Goal: Obtain resource: Download file/media

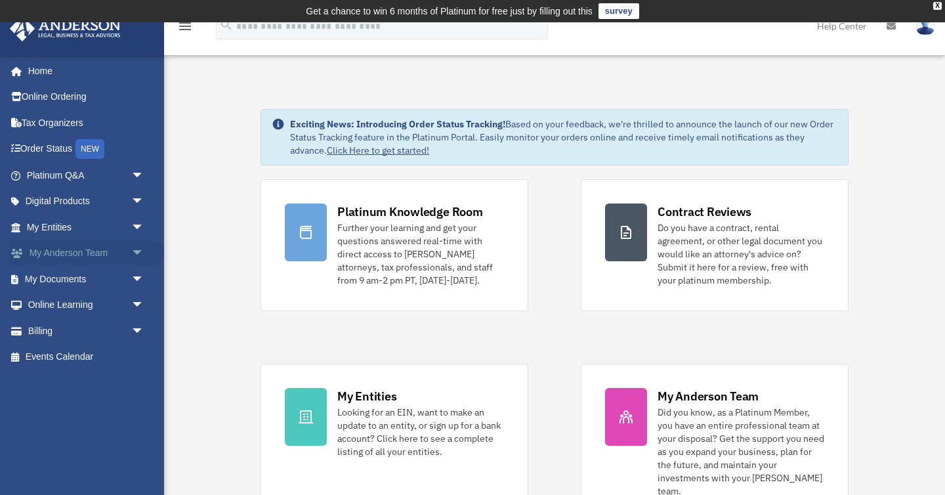
click at [134, 254] on span "arrow_drop_down" at bounding box center [144, 253] width 26 height 27
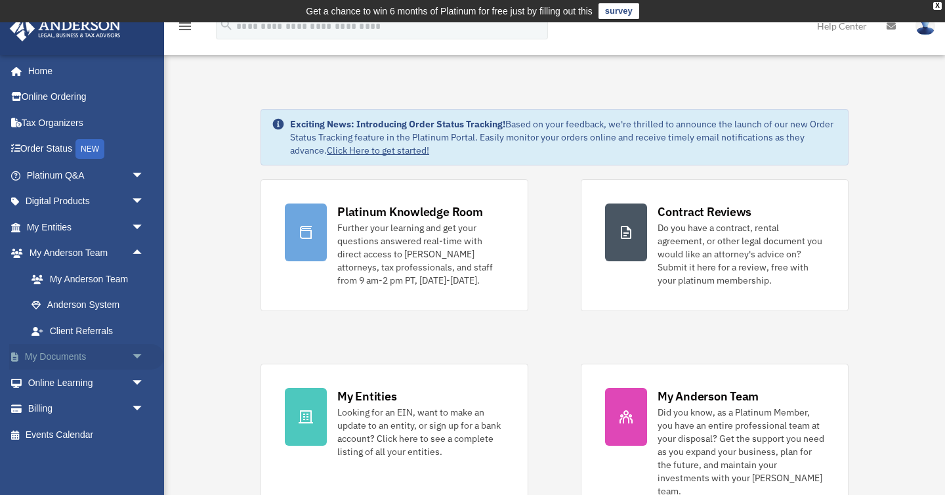
click at [104, 351] on link "My Documents arrow_drop_down" at bounding box center [86, 357] width 155 height 26
click at [139, 353] on span "arrow_drop_down" at bounding box center [144, 357] width 26 height 27
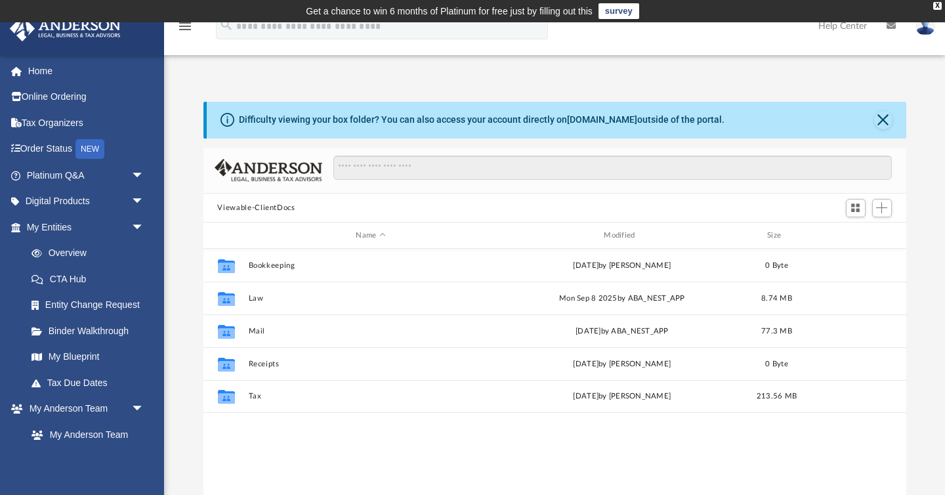
scroll to position [298, 703]
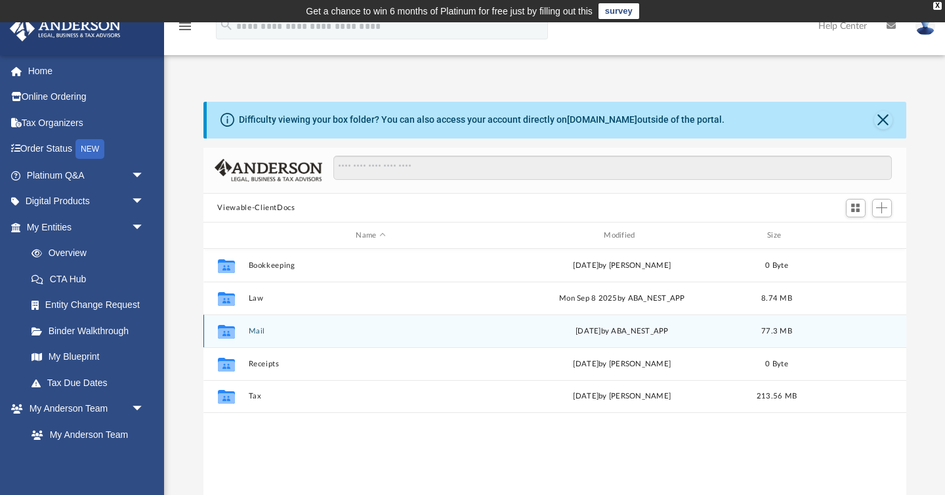
click at [228, 331] on icon "grid" at bounding box center [225, 332] width 17 height 14
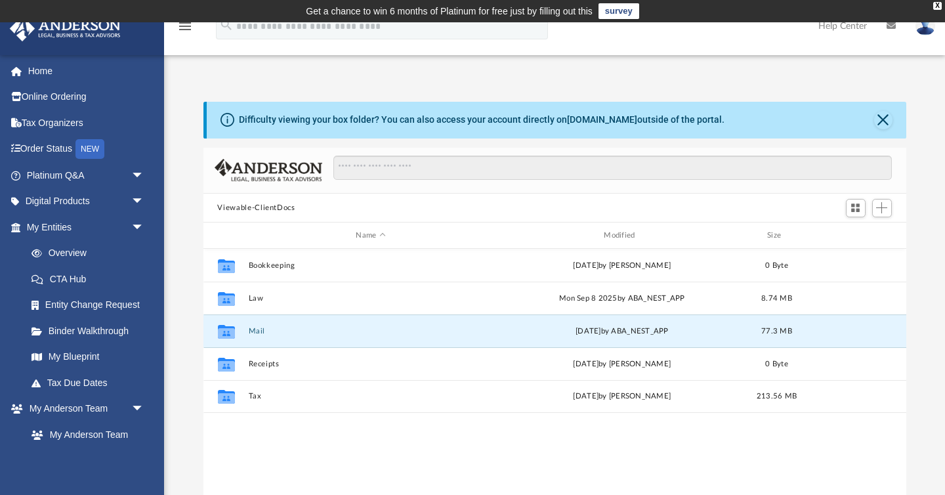
click at [188, 339] on div "Difficulty viewing your box folder? You can also access your account directly o…" at bounding box center [554, 312] width 781 height 420
click at [225, 329] on icon "grid" at bounding box center [225, 333] width 17 height 11
click at [228, 331] on icon "grid" at bounding box center [225, 332] width 17 height 14
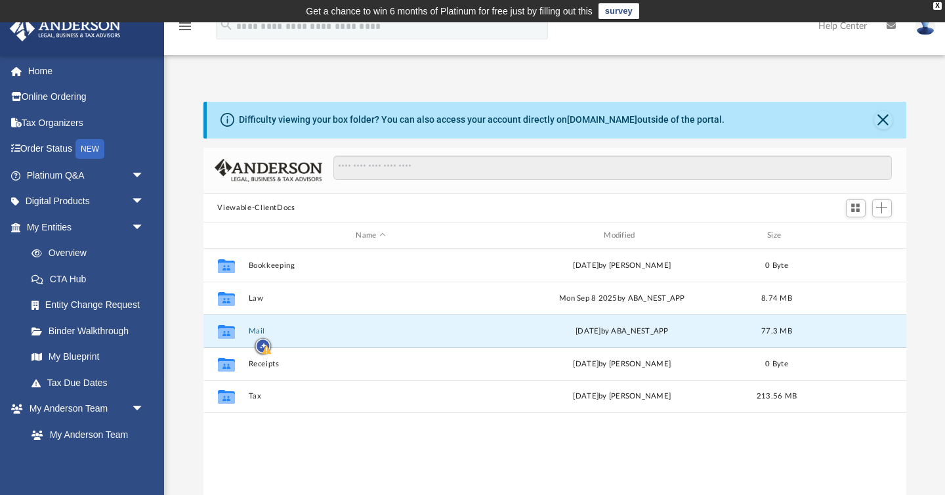
click at [176, 372] on div "Difficulty viewing your box folder? You can also access your account directly o…" at bounding box center [554, 312] width 781 height 420
click at [502, 330] on div "[DATE] by ABA_NEST_APP" at bounding box center [623, 332] width 246 height 12
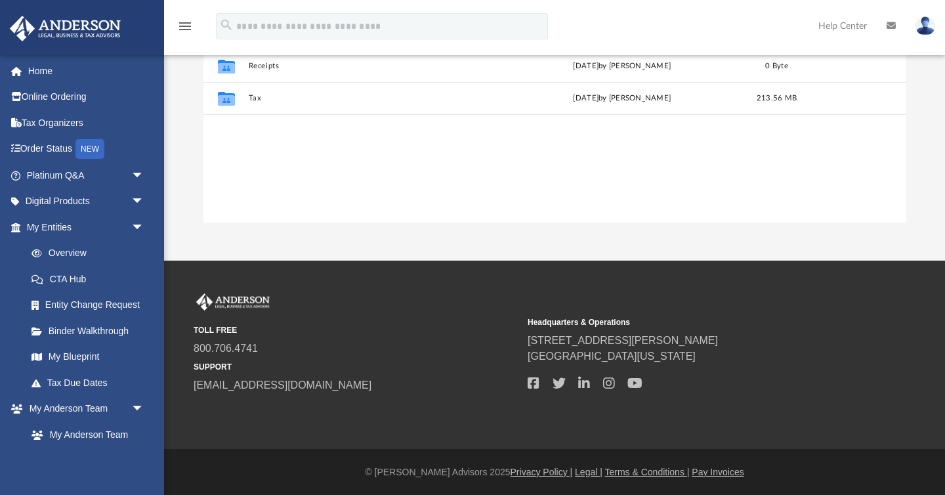
scroll to position [0, 0]
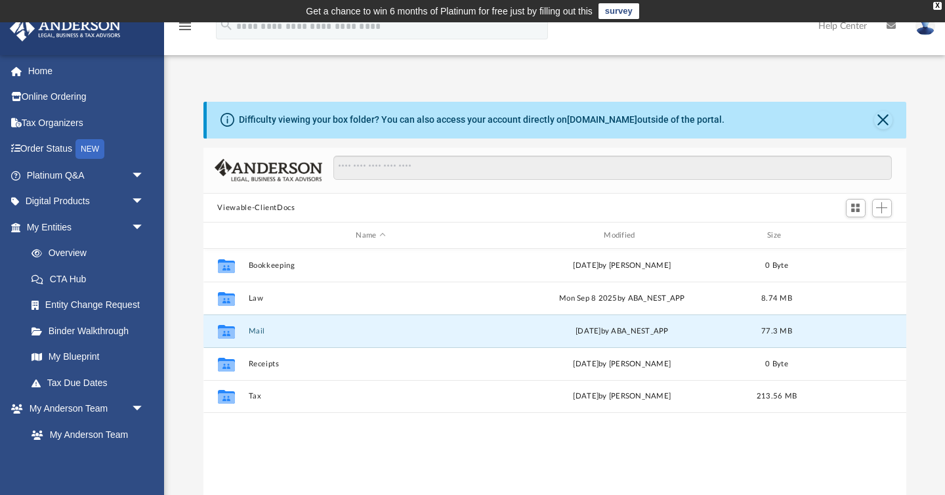
click at [179, 341] on div "Difficulty viewing your box folder? You can also access your account directly o…" at bounding box center [554, 312] width 781 height 420
click at [226, 330] on icon "grid" at bounding box center [225, 333] width 17 height 11
click at [922, 341] on div "Difficulty viewing your box folder? You can also access your account directly o…" at bounding box center [554, 312] width 781 height 420
click at [590, 332] on div "[DATE] by ABA_NEST_APP" at bounding box center [623, 332] width 246 height 12
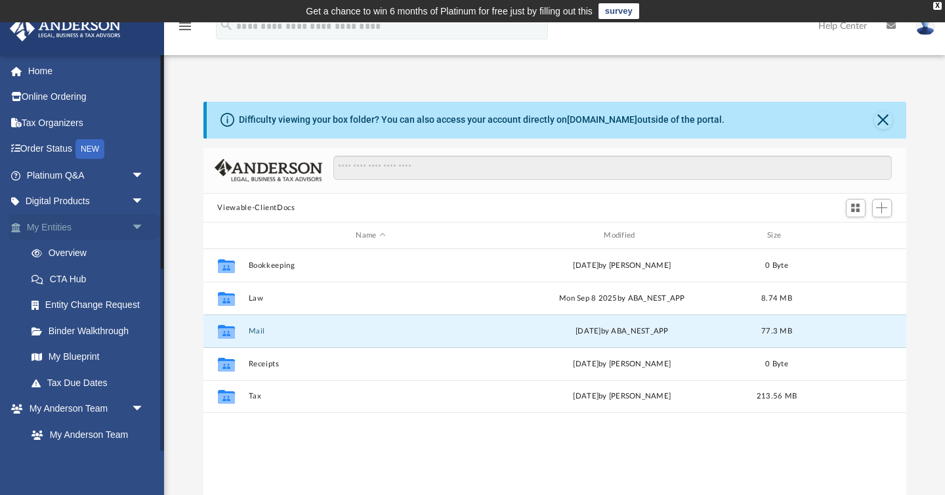
click at [87, 230] on link "My Entities arrow_drop_down" at bounding box center [86, 227] width 155 height 26
click at [140, 222] on span "arrow_drop_down" at bounding box center [144, 227] width 26 height 27
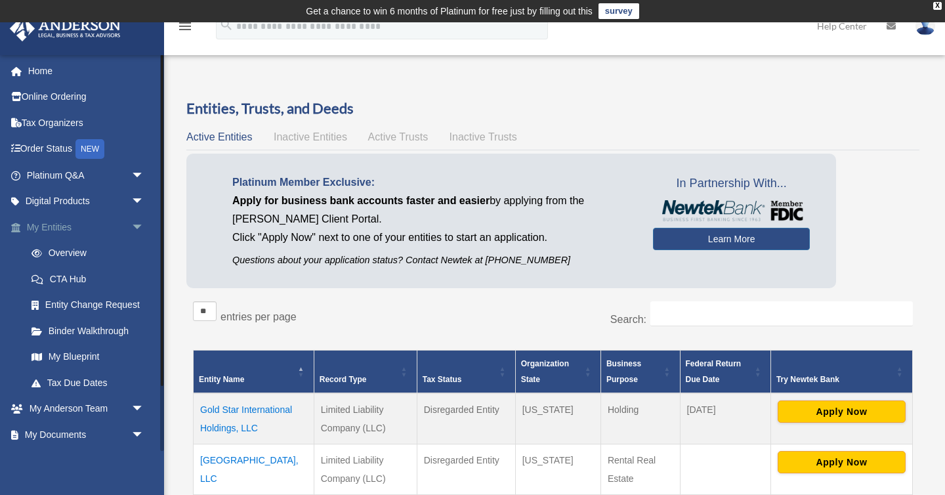
click at [133, 227] on span "arrow_drop_down" at bounding box center [144, 227] width 26 height 27
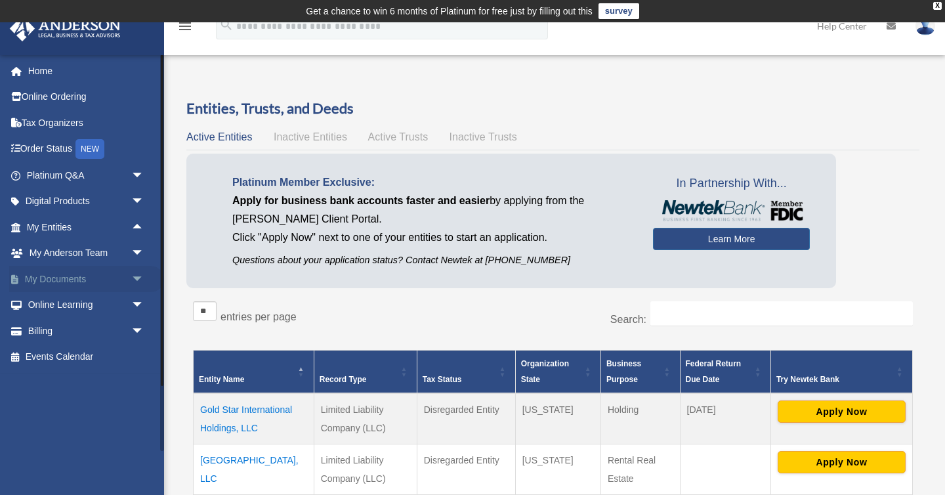
click at [139, 279] on span "arrow_drop_down" at bounding box center [144, 279] width 26 height 27
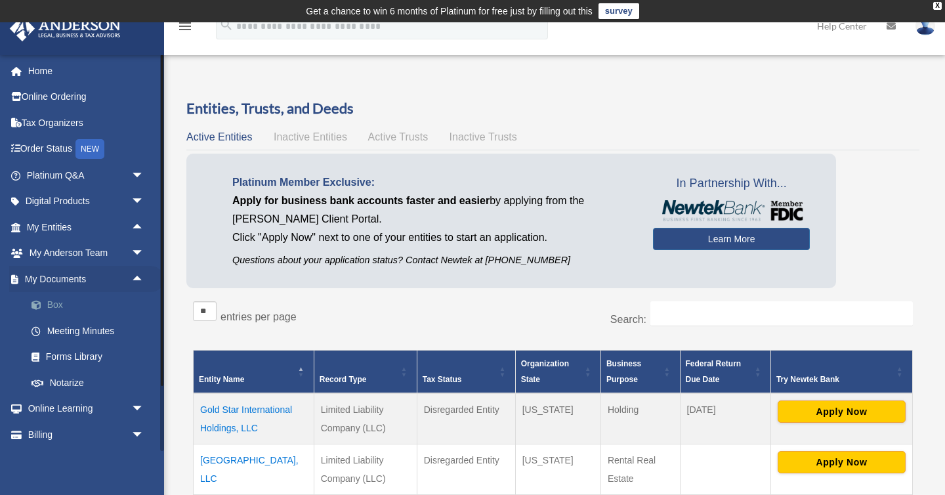
click at [57, 309] on link "Box" at bounding box center [91, 305] width 146 height 26
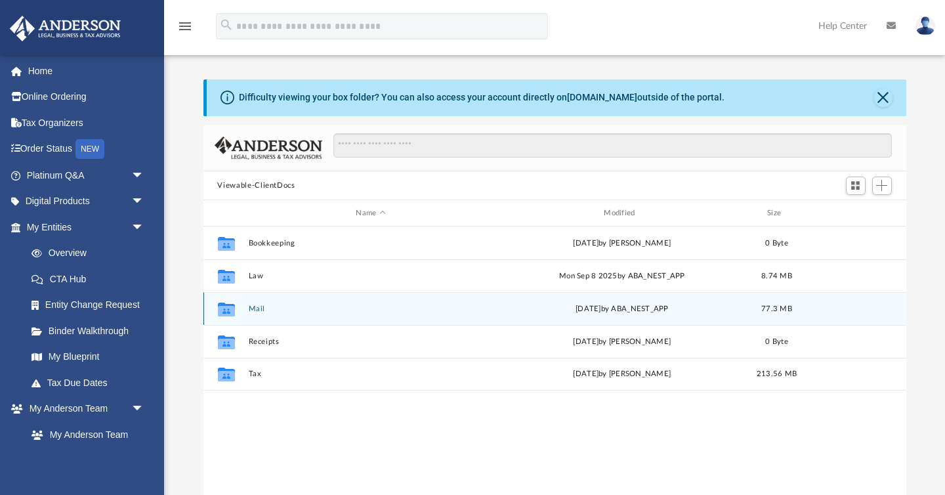
scroll to position [298, 703]
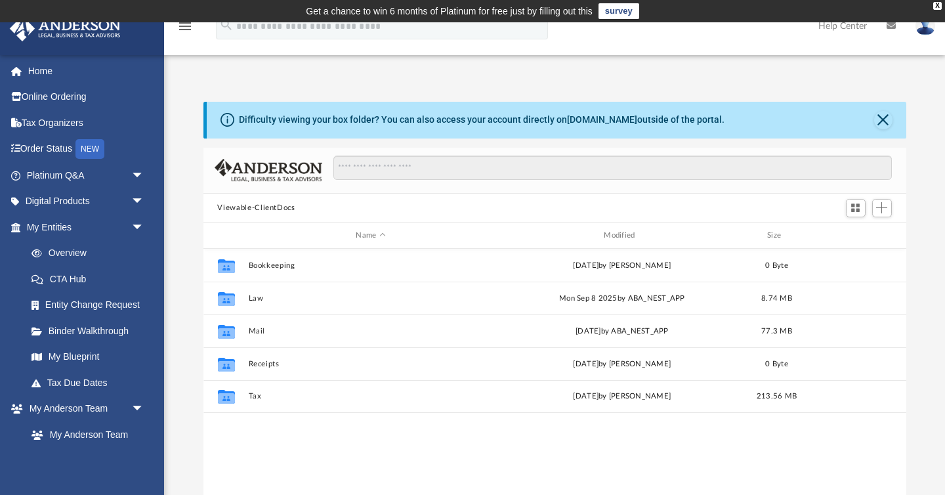
click at [194, 377] on div "Difficulty viewing your box folder? You can also access your account directly o…" at bounding box center [554, 312] width 781 height 420
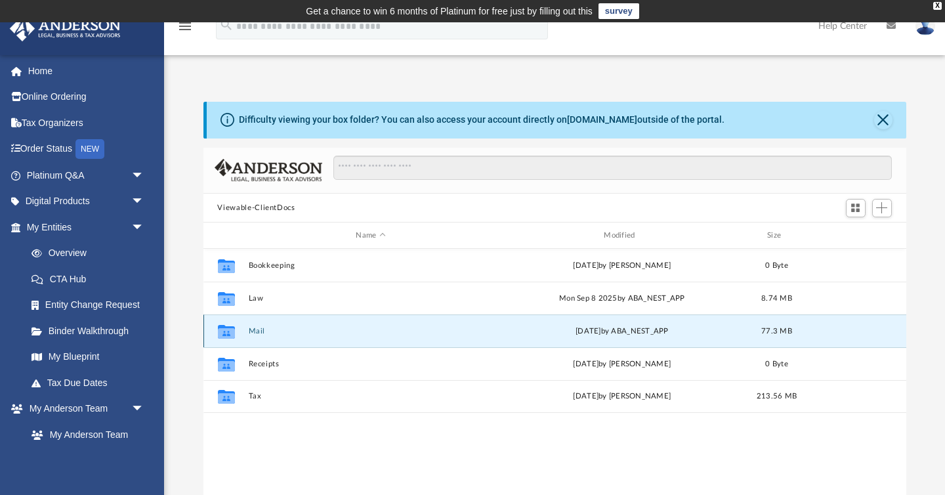
click at [257, 332] on button "Mail" at bounding box center [371, 331] width 246 height 9
click at [184, 337] on div "Difficulty viewing your box folder? You can also access your account directly o…" at bounding box center [554, 312] width 781 height 420
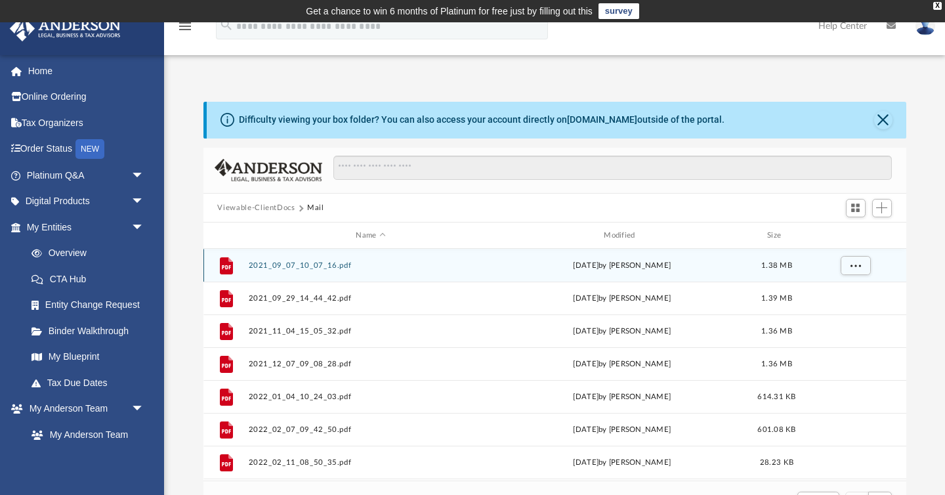
scroll to position [1, 1]
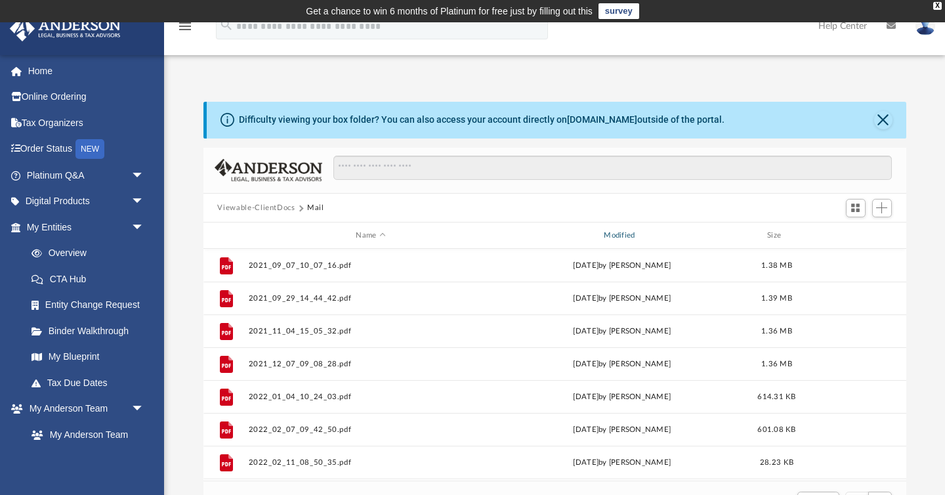
click at [622, 232] on div "Modified" at bounding box center [622, 236] width 246 height 12
click at [629, 240] on div "Modified" at bounding box center [622, 236] width 246 height 12
click at [929, 297] on div "Difficulty viewing your box folder? You can also access your account directly o…" at bounding box center [554, 312] width 781 height 420
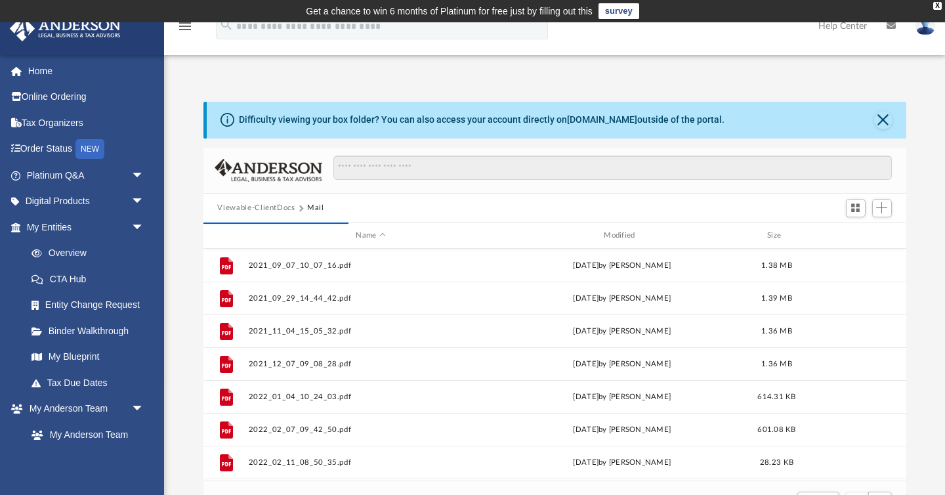
click at [929, 297] on div "Difficulty viewing your box folder? You can also access your account directly o…" at bounding box center [554, 312] width 781 height 420
click at [930, 353] on div "Difficulty viewing your box folder? You can also access your account directly o…" at bounding box center [554, 312] width 781 height 420
click at [626, 236] on div "Modified" at bounding box center [622, 236] width 246 height 12
click at [929, 335] on div "Difficulty viewing your box folder? You can also access your account directly o…" at bounding box center [554, 312] width 781 height 420
click at [934, 325] on div "Difficulty viewing your box folder? You can also access your account directly o…" at bounding box center [554, 312] width 781 height 420
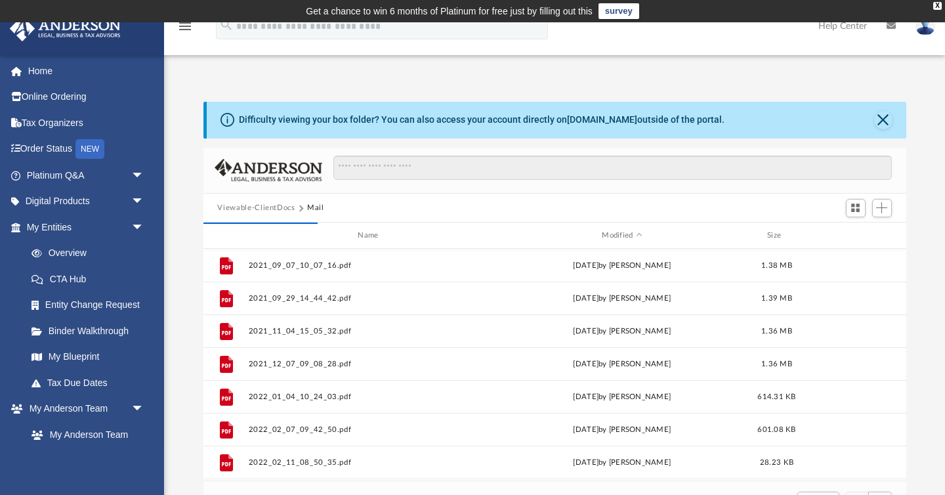
click at [941, 311] on div "Difficulty viewing your box folder? You can also access your account directly o…" at bounding box center [554, 312] width 781 height 420
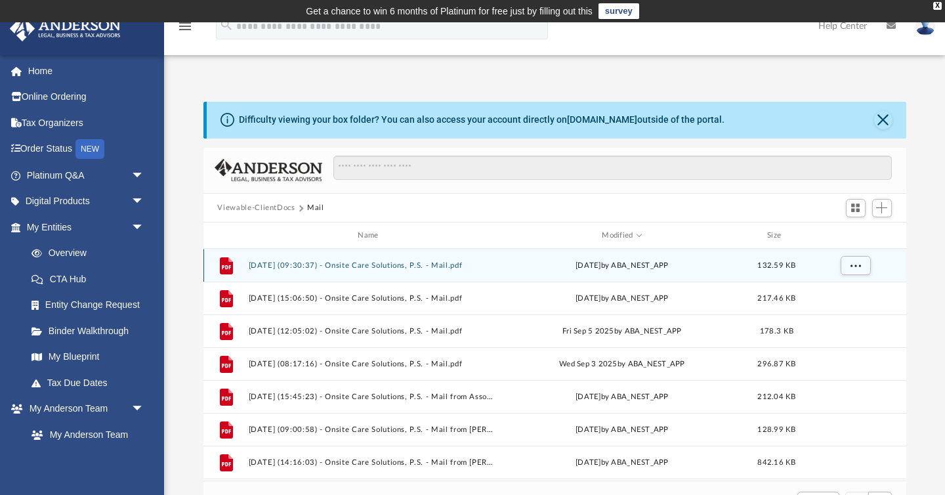
click at [391, 262] on button "2025.09.26 (09:30:37) - Onsite Care Solutions, P.S. - Mail.pdf" at bounding box center [371, 265] width 246 height 9
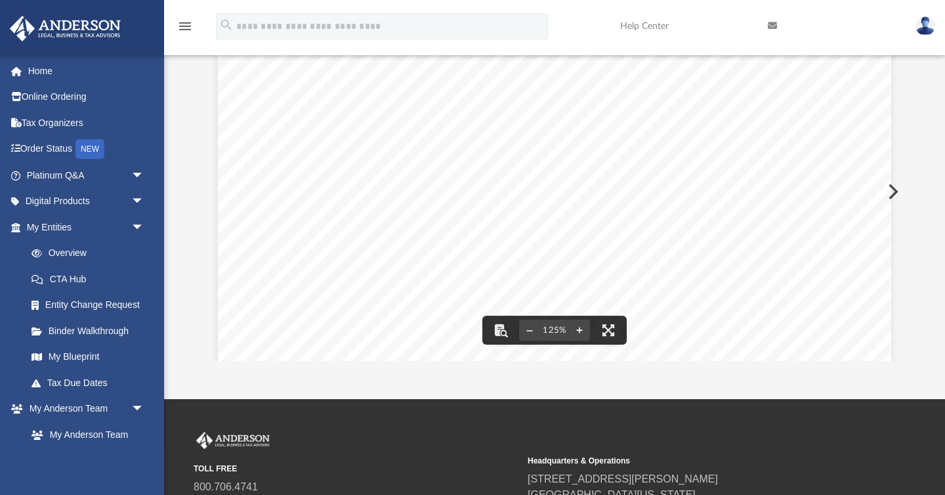
scroll to position [0, 0]
click at [890, 186] on div "Page 1" at bounding box center [555, 463] width 674 height 862
click at [927, 24] on img at bounding box center [926, 25] width 20 height 19
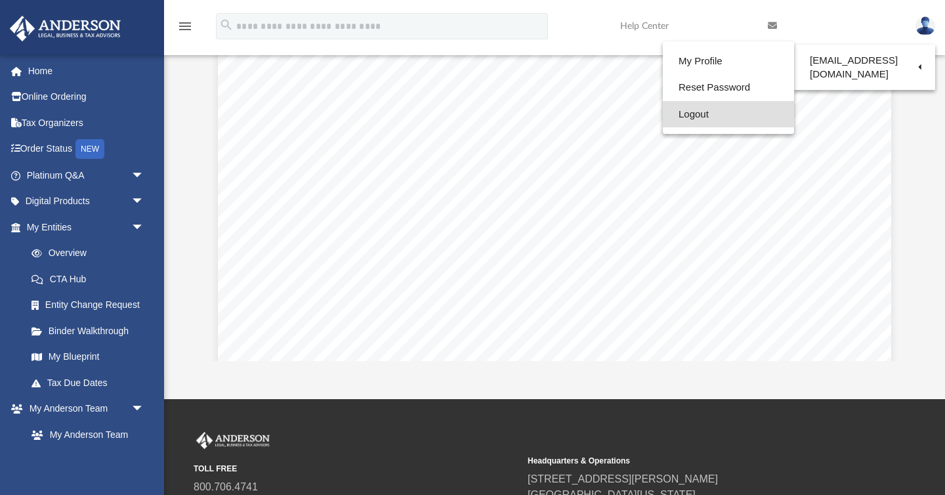
click at [707, 114] on link "Logout" at bounding box center [728, 114] width 131 height 27
